Goal: Task Accomplishment & Management: Manage account settings

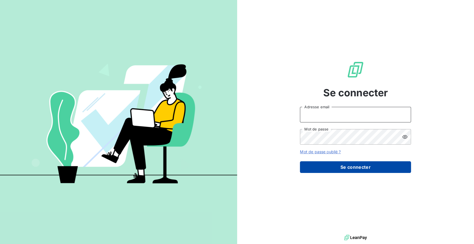
type input "[EMAIL_ADDRESS][DOMAIN_NAME]"
click at [338, 166] on button "Se connecter" at bounding box center [355, 167] width 111 height 12
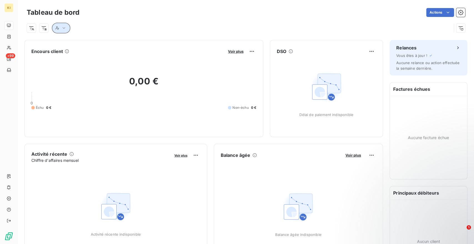
click at [63, 28] on icon "button" at bounding box center [64, 28] width 3 height 2
click at [176, 44] on icon at bounding box center [177, 43] width 6 height 6
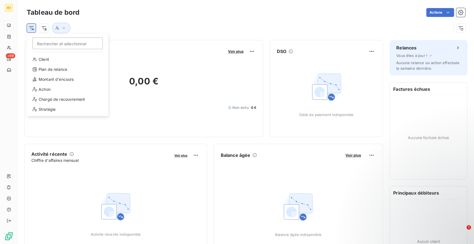
click at [30, 25] on html "KI +99 Tableau de bord Actions Rechercher et sélectionner Client Plan de relanc…" at bounding box center [237, 122] width 474 height 244
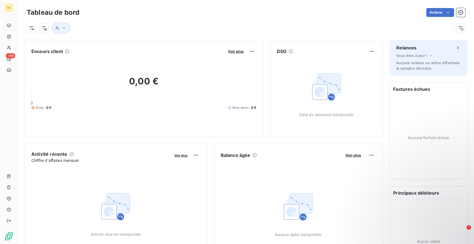
click at [63, 31] on html "KI +99 Tableau de bord Actions Encours client Voir plus 0,00 € 0 Échu 0 € Non-é…" at bounding box center [237, 122] width 474 height 244
click at [63, 31] on icon "button" at bounding box center [64, 28] width 6 height 6
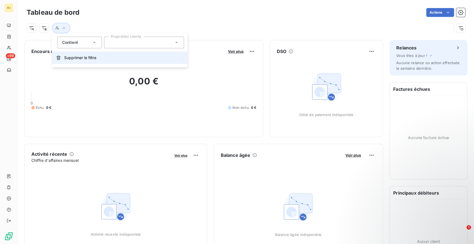
click at [71, 60] on span "Supprimer le filtre" at bounding box center [80, 58] width 32 height 6
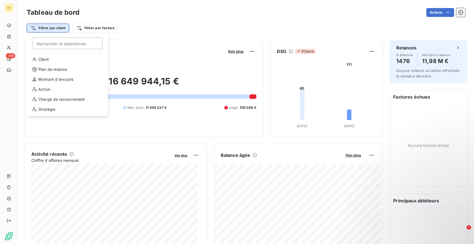
click at [50, 28] on html "KI +99 Tableau de bord Actions Filtrer par client Rechercher et sélectionner Cl…" at bounding box center [237, 122] width 474 height 244
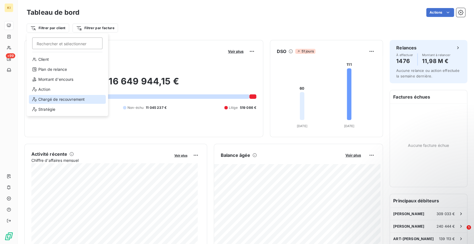
click at [43, 100] on div "Chargé de recouvrement" at bounding box center [67, 99] width 77 height 9
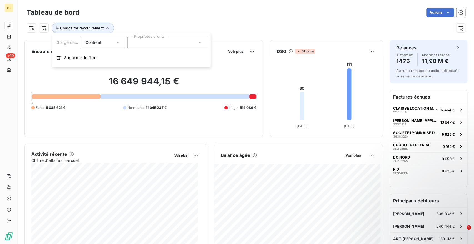
click at [197, 44] on div at bounding box center [168, 43] width 80 height 12
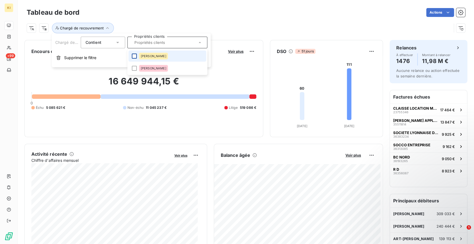
click at [135, 54] on div at bounding box center [134, 56] width 5 height 5
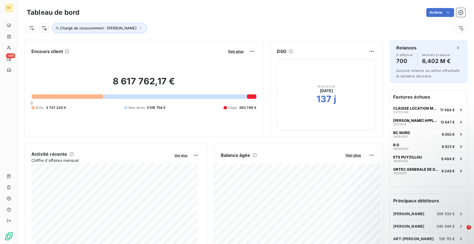
click at [85, 73] on div "8 617 762,17 € 0 Échu 2 737 220 € Non-échu 5 516 754 € Litige 363 788 €" at bounding box center [143, 93] width 225 height 74
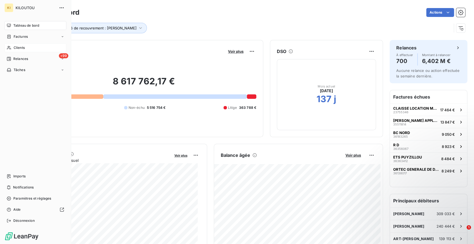
drag, startPoint x: 11, startPoint y: 21, endPoint x: 20, endPoint y: 48, distance: 27.7
click at [20, 48] on nav "Tableau de bord Factures Clients +99 Relances Tâches" at bounding box center [35, 47] width 62 height 53
click at [20, 48] on span "Clients" at bounding box center [19, 47] width 11 height 5
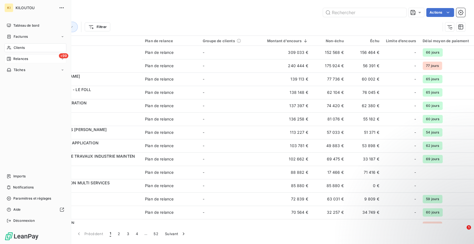
click at [14, 59] on span "Relances" at bounding box center [20, 58] width 15 height 5
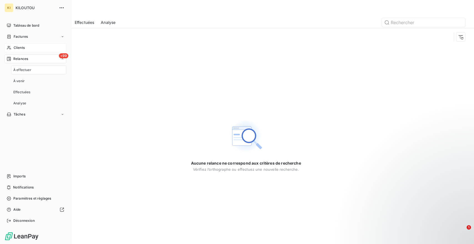
click at [17, 44] on div "Clients" at bounding box center [35, 47] width 62 height 9
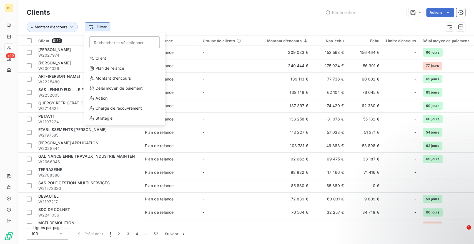
click at [106, 27] on html "KI +99 Clients Actions Montant d'encours Filtrer Rechercher et sélectionner Cli…" at bounding box center [237, 122] width 474 height 244
click at [121, 105] on div "Chargé de recouvrement" at bounding box center [124, 108] width 77 height 9
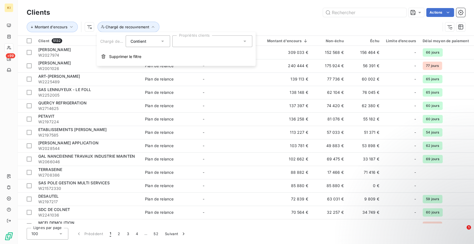
click at [180, 41] on input "text" at bounding box center [179, 41] width 4 height 5
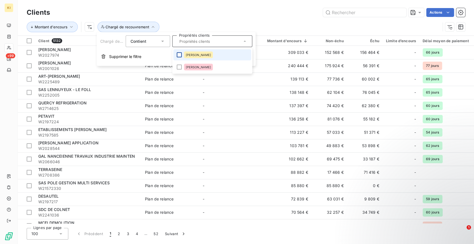
click at [181, 56] on div at bounding box center [179, 55] width 5 height 5
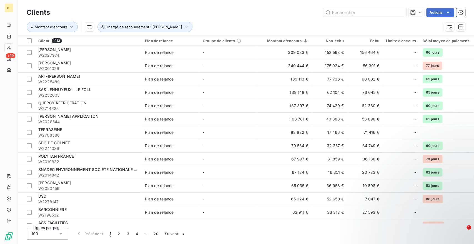
click at [116, 10] on div "Actions" at bounding box center [261, 12] width 409 height 9
click at [361, 63] on span "Trier par ordre décroissant" at bounding box center [349, 65] width 49 height 6
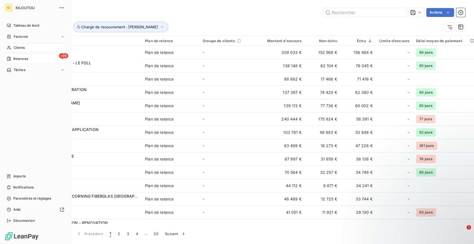
click at [21, 55] on div "+99 Relances" at bounding box center [35, 58] width 62 height 9
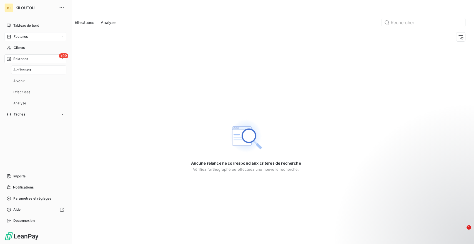
click at [24, 35] on span "Factures" at bounding box center [21, 36] width 14 height 5
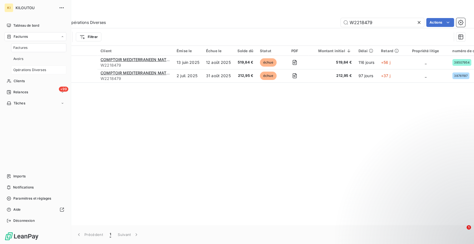
click at [18, 66] on div "Opérations Diverses" at bounding box center [38, 70] width 55 height 9
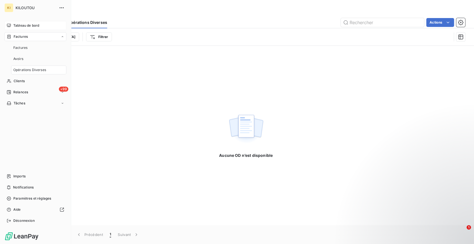
click at [38, 24] on span "Tableau de bord" at bounding box center [26, 25] width 26 height 5
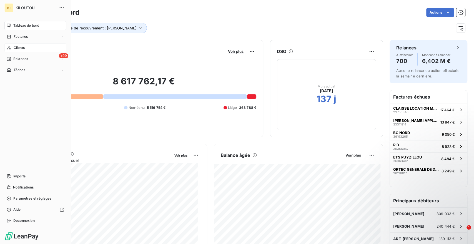
click at [11, 49] on icon at bounding box center [9, 48] width 4 height 4
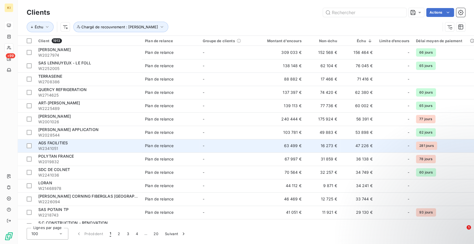
click at [70, 148] on span "W2341051" at bounding box center [88, 149] width 100 height 6
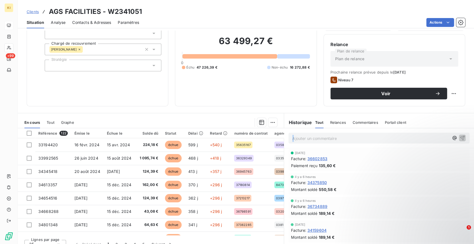
drag, startPoint x: 281, startPoint y: 147, endPoint x: 285, endPoint y: 148, distance: 3.8
click at [285, 148] on div "Ajouter un commentaire ﻿ [DATE] Facture : 36602853 Paiement reçu 135,60 € il y …" at bounding box center [379, 190] width 190 height 124
drag, startPoint x: 282, startPoint y: 116, endPoint x: 288, endPoint y: 116, distance: 5.9
click at [288, 116] on div "Historique Tout Relances Commentaires Portail client Tout Relances Commentaires…" at bounding box center [379, 120] width 190 height 15
click at [280, 120] on div "En cours Tout Graphe" at bounding box center [151, 123] width 266 height 12
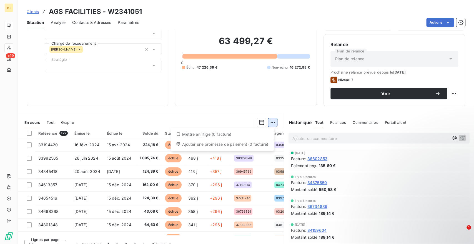
click at [270, 124] on html "KI +99 Clients AGS FACILITIES - W2341051 Situation Analyse Contacts & Adresses …" at bounding box center [237, 122] width 474 height 244
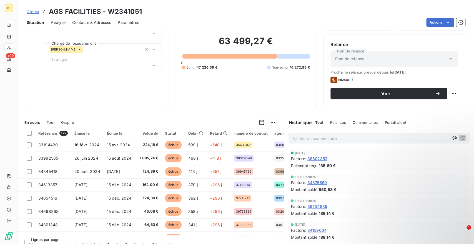
click at [239, 125] on html "KI +99 Clients AGS FACILITIES - W2341051 Situation Analyse Contacts & Adresses …" at bounding box center [237, 122] width 474 height 244
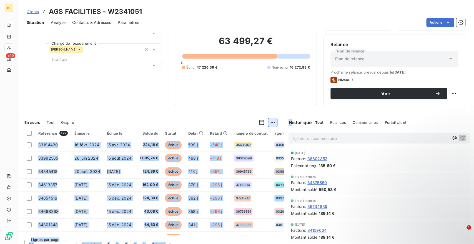
drag, startPoint x: 289, startPoint y: 123, endPoint x: 272, endPoint y: 124, distance: 17.8
click at [272, 124] on div "En cours Tout Graphe Référence 122 Émise le Échue le Solde dû Statut Délai Reta…" at bounding box center [246, 182] width 457 height 139
click at [272, 124] on html "KI +99 Clients AGS FACILITIES - W2341051 Situation Analyse Contacts & Adresses …" at bounding box center [237, 122] width 474 height 244
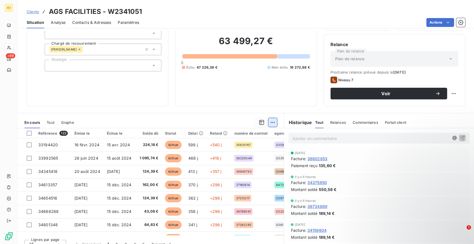
click at [272, 124] on html "KI +99 Clients AGS FACILITIES - W2341051 Situation Analyse Contacts & Adresses …" at bounding box center [237, 122] width 474 height 244
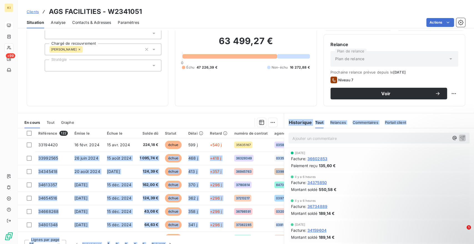
drag, startPoint x: 279, startPoint y: 140, endPoint x: 294, endPoint y: 142, distance: 14.8
click at [294, 142] on div "En cours Tout Graphe Référence 122 Émise le Échue le Solde dû Statut Délai Reta…" at bounding box center [246, 182] width 457 height 139
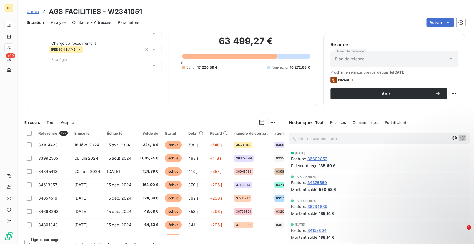
click at [236, 120] on div at bounding box center [179, 122] width 197 height 9
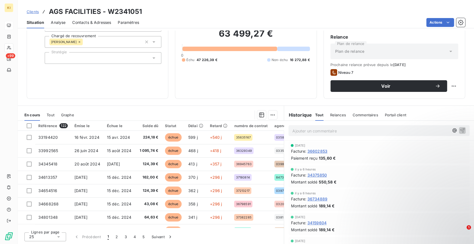
scroll to position [49, 0]
click at [172, 122] on th "Statut" at bounding box center [173, 126] width 23 height 10
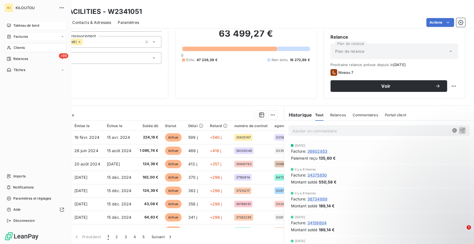
click at [23, 39] on span "Factures" at bounding box center [21, 36] width 14 height 5
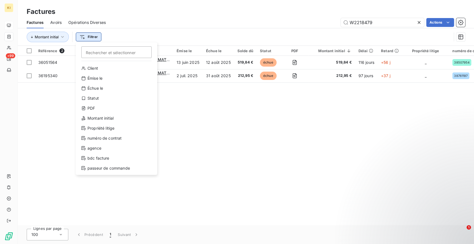
click at [82, 41] on html "KI +99 Factures Factures Avoirs Opérations Diverses W2218479 Actions Montant in…" at bounding box center [237, 122] width 474 height 244
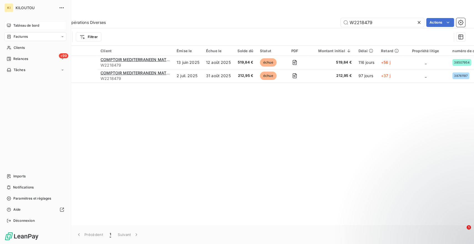
click at [12, 45] on html "KI KILOUTOU Tableau de bord Factures Clients +99 Relances Tâches Imports Notifi…" at bounding box center [237, 122] width 474 height 244
click at [12, 45] on div "Clients" at bounding box center [35, 47] width 62 height 9
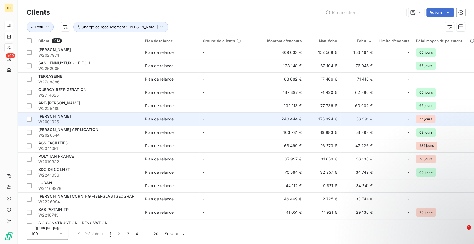
click at [51, 121] on span "W2001026" at bounding box center [88, 122] width 100 height 6
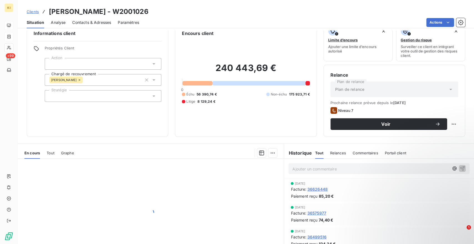
scroll to position [11, 0]
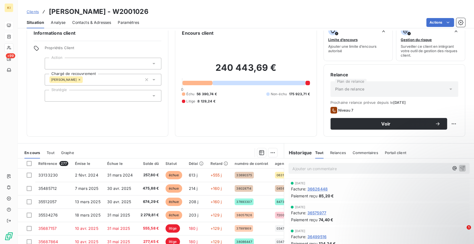
click at [171, 164] on div "Statut" at bounding box center [174, 163] width 17 height 4
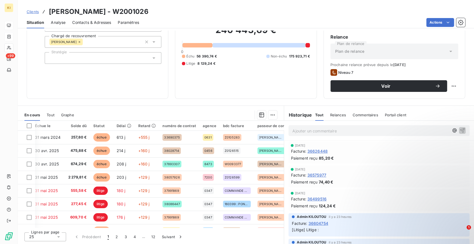
scroll to position [0, 73]
click at [61, 237] on div "25" at bounding box center [45, 237] width 42 height 9
click at [32, 226] on div at bounding box center [31, 227] width 6 height 6
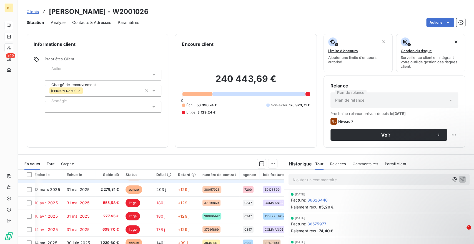
scroll to position [0, 41]
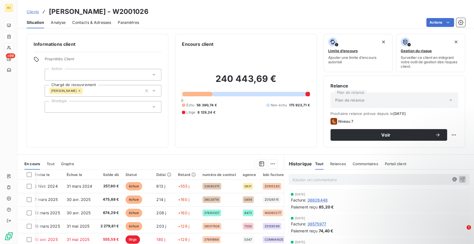
click at [312, 79] on div "Encours client 240 443,69 € 0 Échu 56 390,74 € Non-échu 175 923,71 € Litige 8 1…" at bounding box center [246, 91] width 142 height 114
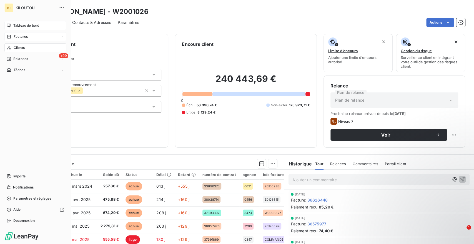
click at [20, 48] on span "Clients" at bounding box center [19, 47] width 11 height 5
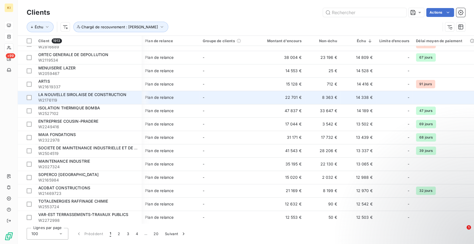
scroll to position [529, 0]
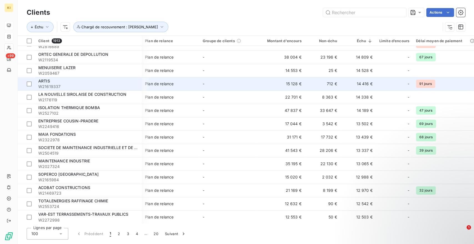
click at [70, 87] on span "W21619337" at bounding box center [88, 87] width 100 height 6
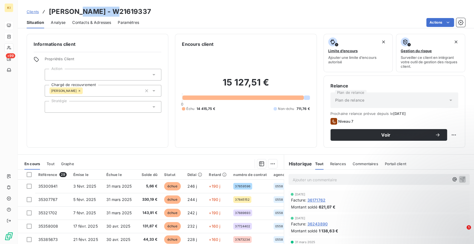
drag, startPoint x: 75, startPoint y: 10, endPoint x: 120, endPoint y: 13, distance: 44.8
click at [120, 13] on div "Clients [PERSON_NAME] - W21619337" at bounding box center [246, 12] width 457 height 10
copy h3 "W21619337"
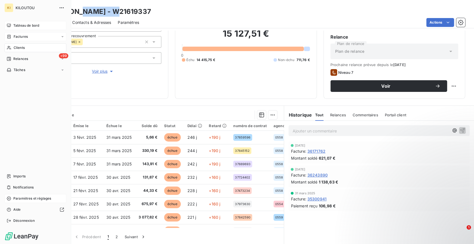
click at [26, 200] on span "Paramètres et réglages" at bounding box center [32, 198] width 38 height 5
click at [30, 200] on span "Paramètres et réglages" at bounding box center [32, 198] width 38 height 5
drag, startPoint x: 26, startPoint y: 197, endPoint x: 19, endPoint y: 202, distance: 8.7
click at [19, 202] on div "Paramètres et réglages" at bounding box center [35, 198] width 62 height 9
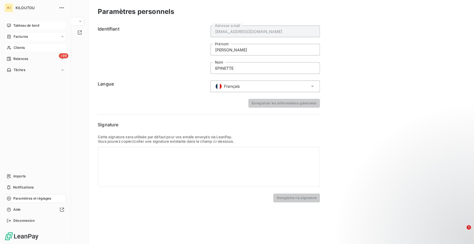
click at [19, 202] on div "Paramètres et réglages" at bounding box center [35, 198] width 62 height 9
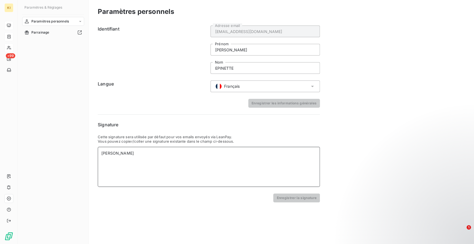
click at [149, 153] on div "[PERSON_NAME]" at bounding box center [208, 154] width 215 height 6
drag, startPoint x: 144, startPoint y: 153, endPoint x: 83, endPoint y: 154, distance: 60.9
click at [83, 154] on div "Paramètres & Réglages Paramètres personnels Parrainage Paramètres personnels Id…" at bounding box center [246, 122] width 457 height 244
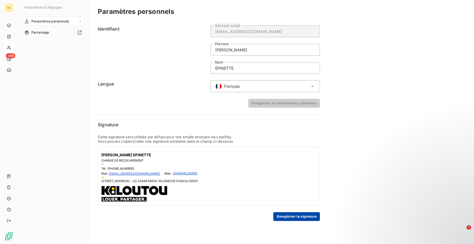
click at [303, 217] on button "Enregistrer la signature" at bounding box center [296, 216] width 47 height 9
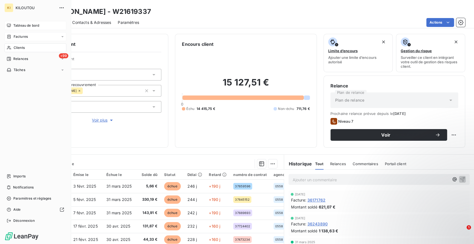
click at [30, 50] on div "Clients" at bounding box center [35, 47] width 62 height 9
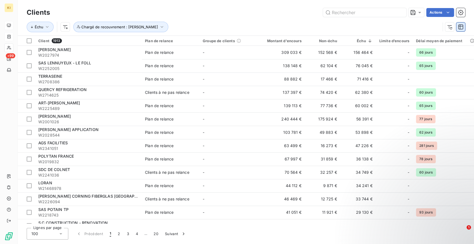
click at [458, 27] on icon "button" at bounding box center [461, 27] width 6 height 6
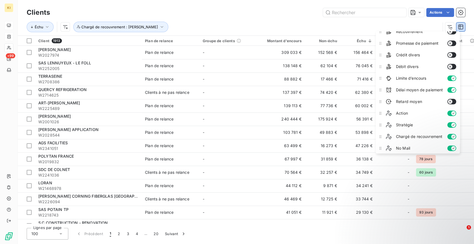
scroll to position [100, 0]
click at [362, 2] on div "Clients Actions [PERSON_NAME] de recouvrement : [PERSON_NAME]" at bounding box center [246, 18] width 457 height 36
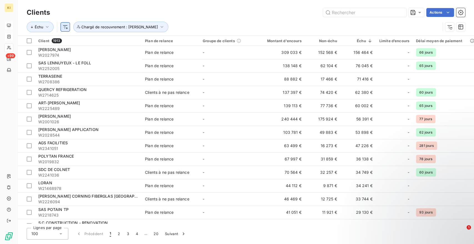
click at [68, 26] on html "KI +99 Clients Actions Échu Chargé de recouvrement : [PERSON_NAME] Client 1913 …" at bounding box center [237, 122] width 474 height 244
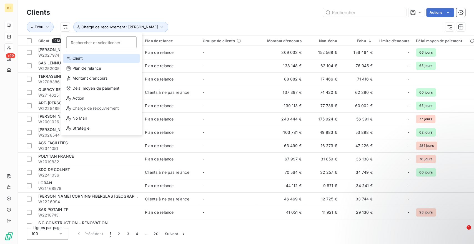
click at [81, 60] on div "Client" at bounding box center [101, 58] width 77 height 9
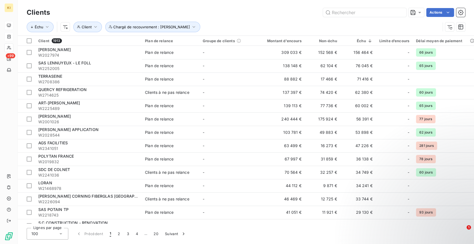
click at [142, 10] on div "Actions" at bounding box center [261, 12] width 409 height 9
click at [86, 27] on span "Client" at bounding box center [87, 27] width 10 height 4
click at [67, 25] on html "KI +99 Clients Actions Échu Client Chargé de recouvrement : [PERSON_NAME] Clien…" at bounding box center [237, 122] width 474 height 244
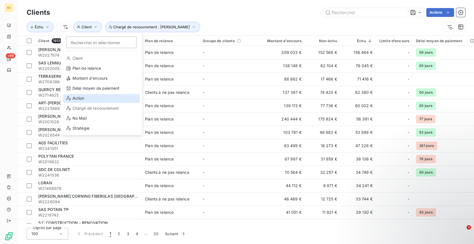
click at [96, 100] on div "Action" at bounding box center [101, 98] width 77 height 9
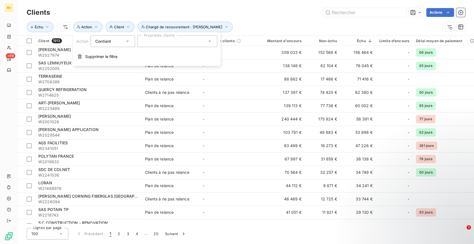
click at [147, 41] on div at bounding box center [177, 42] width 80 height 12
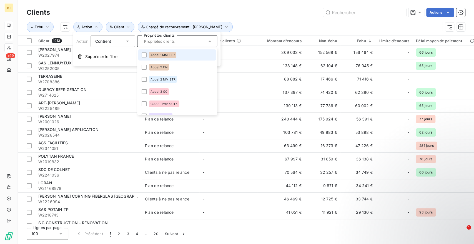
click at [128, 41] on icon at bounding box center [127, 41] width 3 height 1
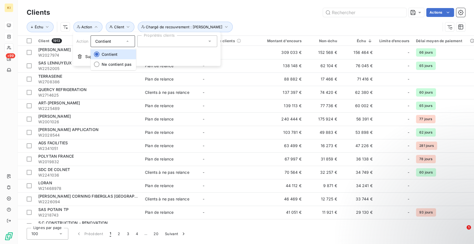
click at [135, 5] on div "Clients Actions Échu Client Action Chargé de recouvrement : [PERSON_NAME]" at bounding box center [246, 18] width 457 height 36
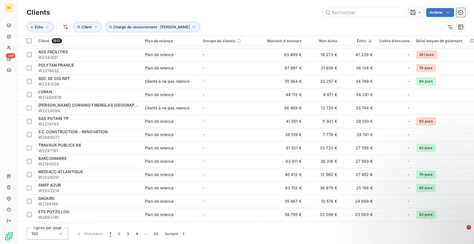
scroll to position [1158, 0]
